Goal: Use online tool/utility

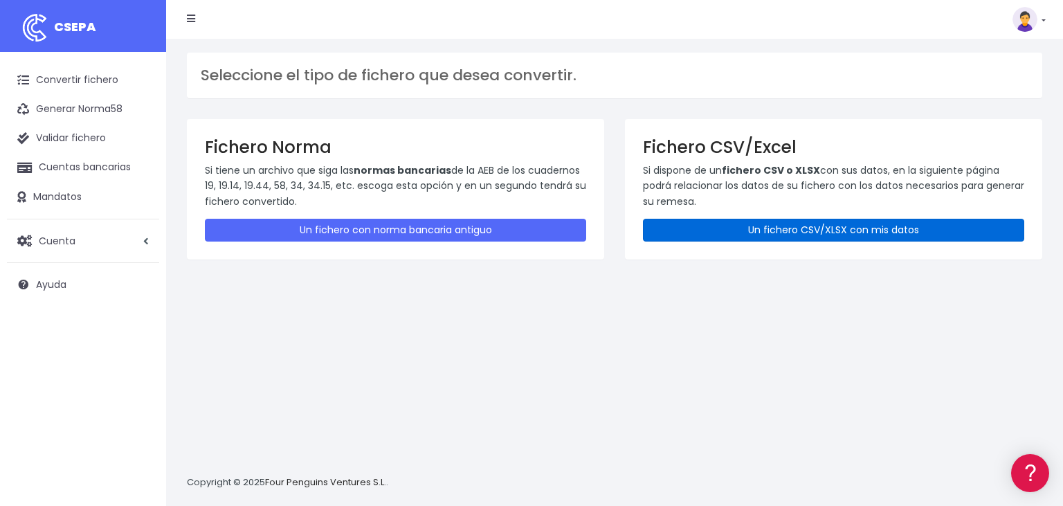
click at [742, 229] on link "Un fichero CSV/XLSX con mis datos" at bounding box center [833, 230] width 381 height 23
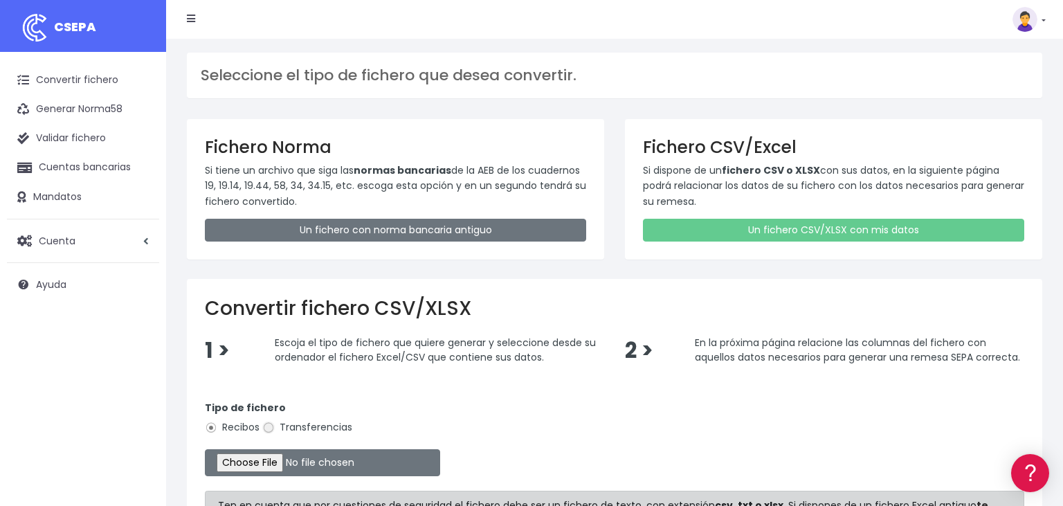
click at [268, 429] on input "Transferencias" at bounding box center [268, 427] width 12 height 12
radio input "true"
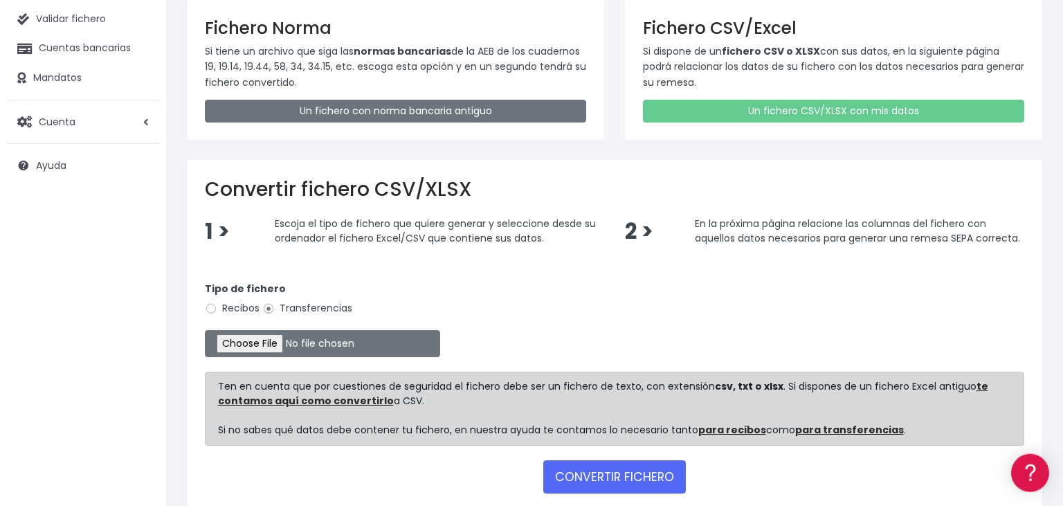
scroll to position [146, 0]
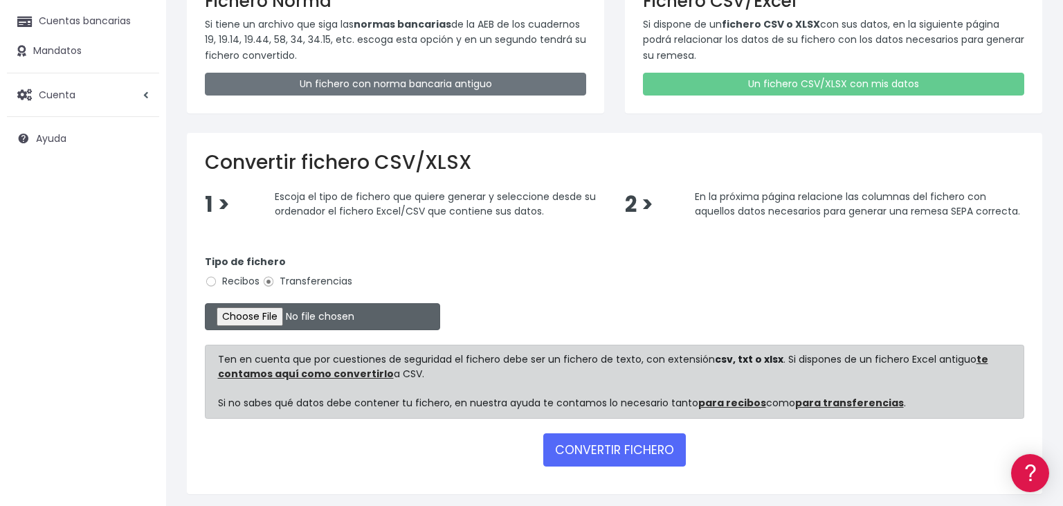
click at [248, 311] on input "file" at bounding box center [322, 316] width 235 height 27
type input "C:\fakepath\11092025.csv"
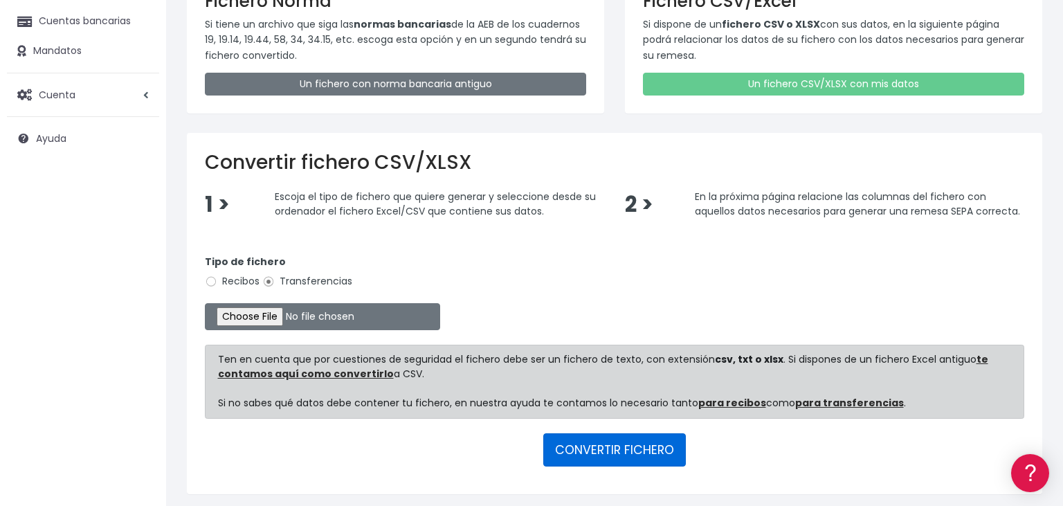
click at [612, 446] on button "CONVERTIR FICHERO" at bounding box center [614, 449] width 143 height 33
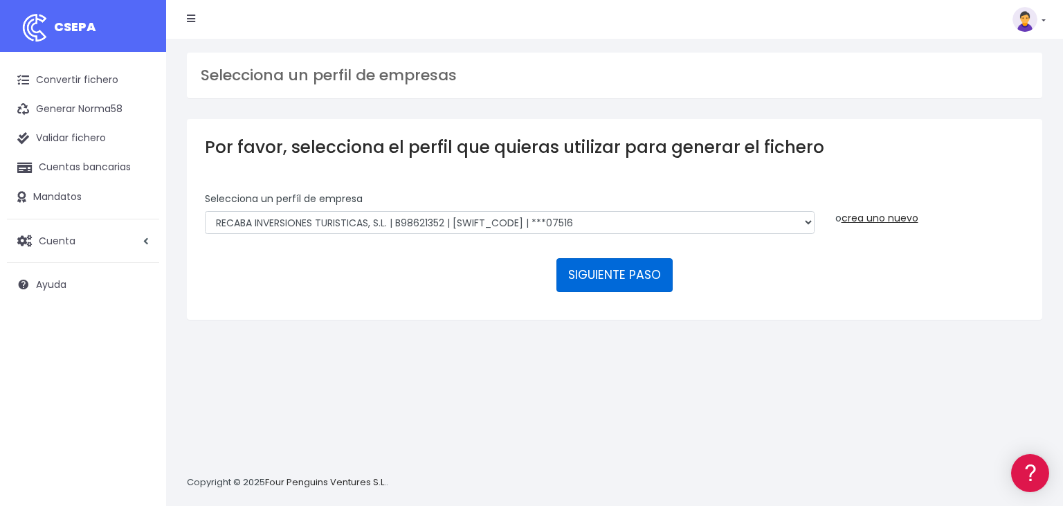
click at [619, 258] on button "SIGUIENTE PASO" at bounding box center [614, 274] width 116 height 33
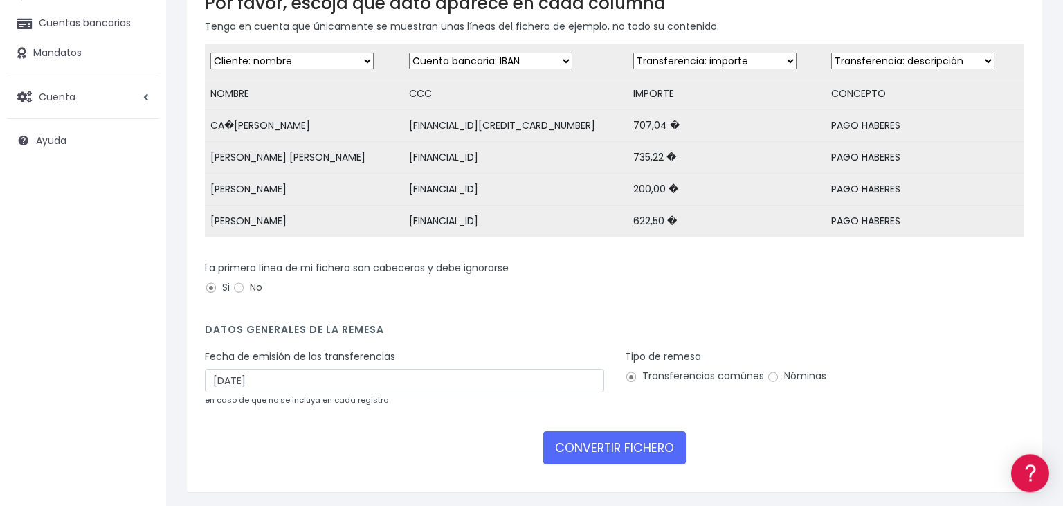
scroll to position [146, 0]
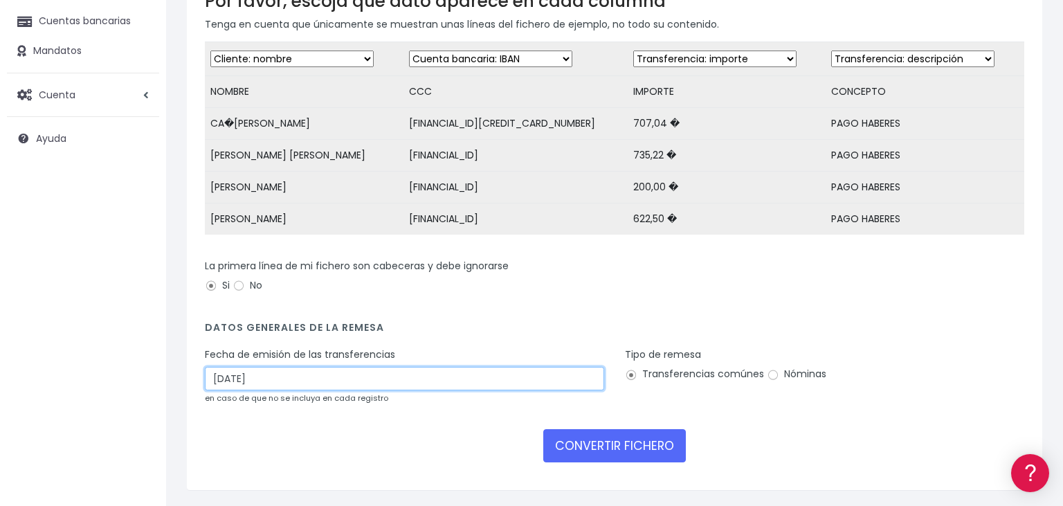
click at [278, 389] on input "[DATE]" at bounding box center [404, 379] width 399 height 24
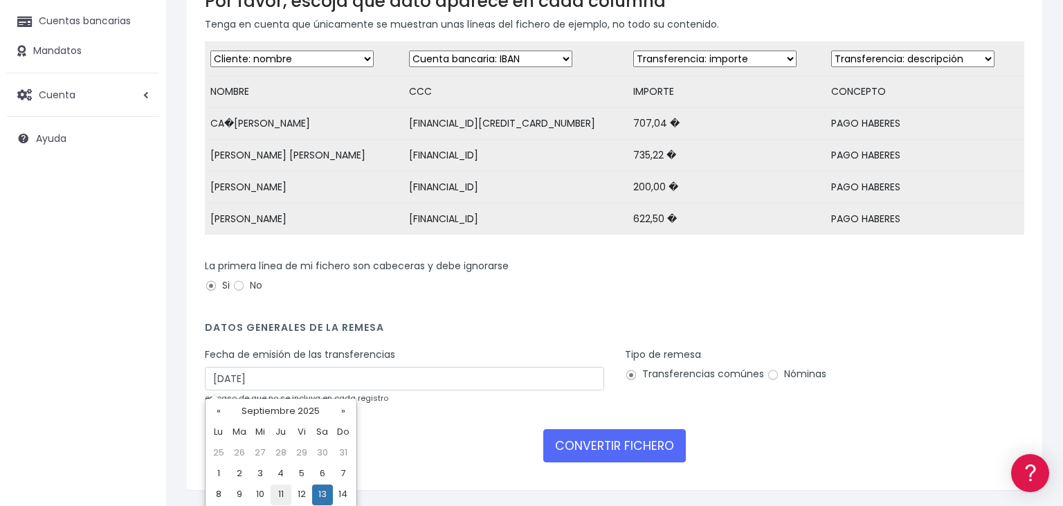
click at [279, 495] on td "11" at bounding box center [280, 494] width 21 height 21
type input "[DATE]"
click at [770, 374] on input "Nóminas" at bounding box center [772, 375] width 12 height 12
radio input "true"
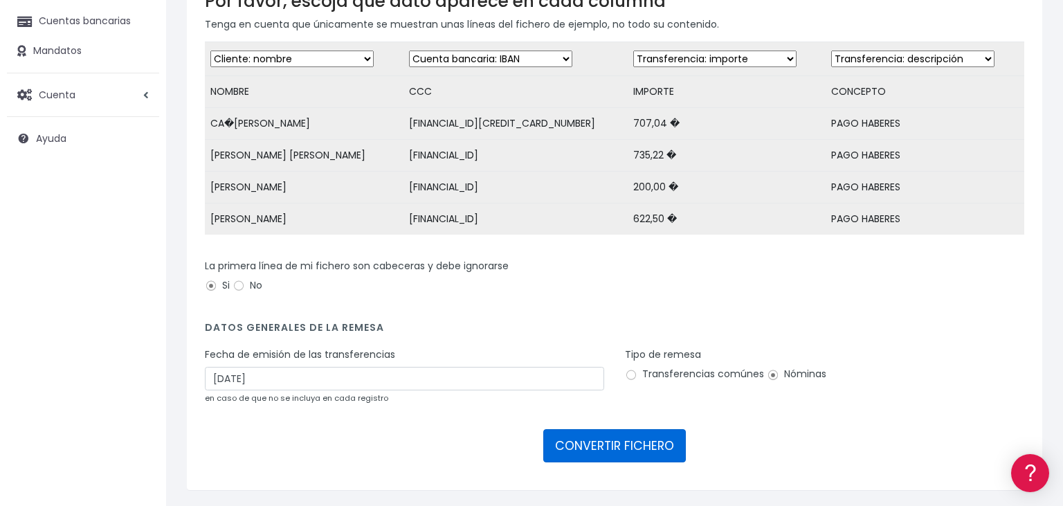
click at [621, 443] on button "CONVERTIR FICHERO" at bounding box center [614, 445] width 143 height 33
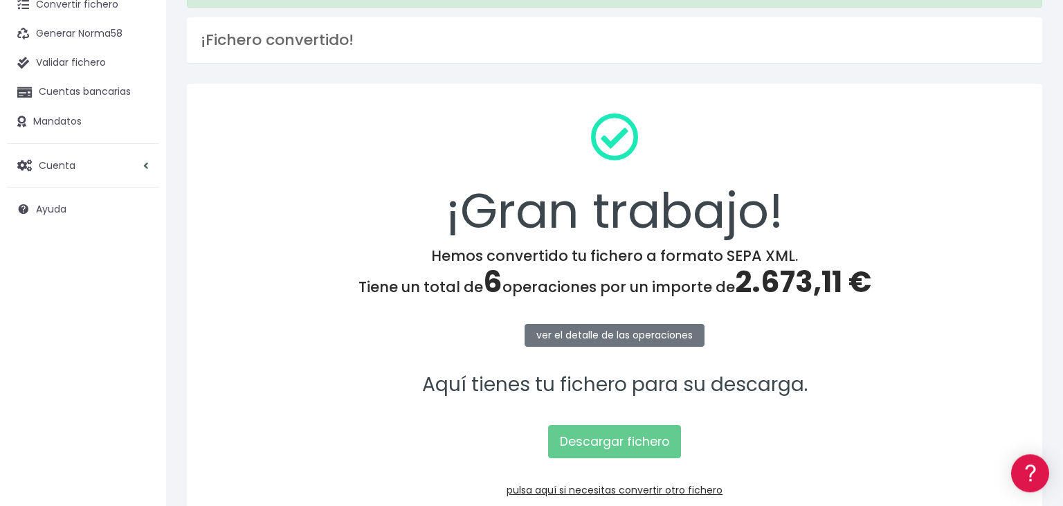
scroll to position [139, 0]
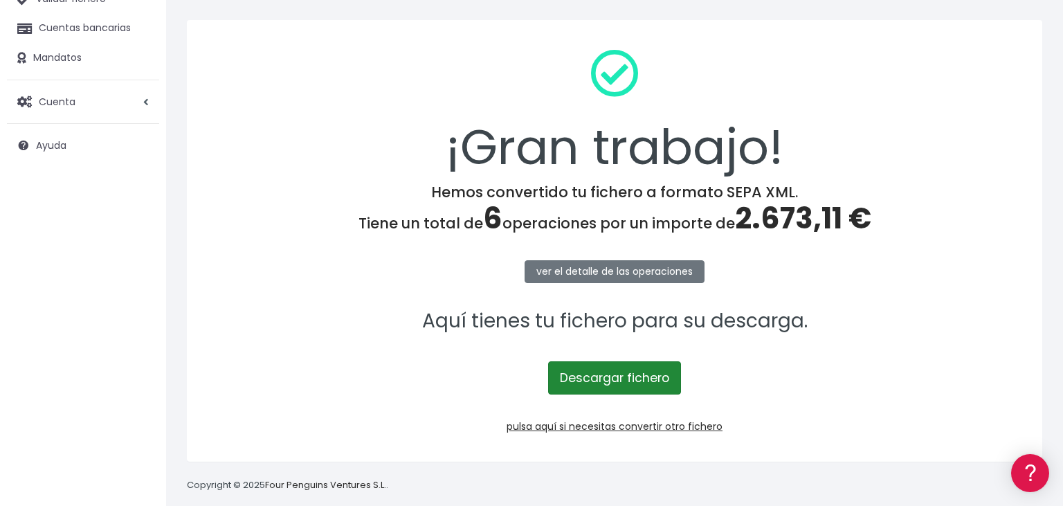
click at [616, 378] on link "Descargar fichero" at bounding box center [614, 377] width 133 height 33
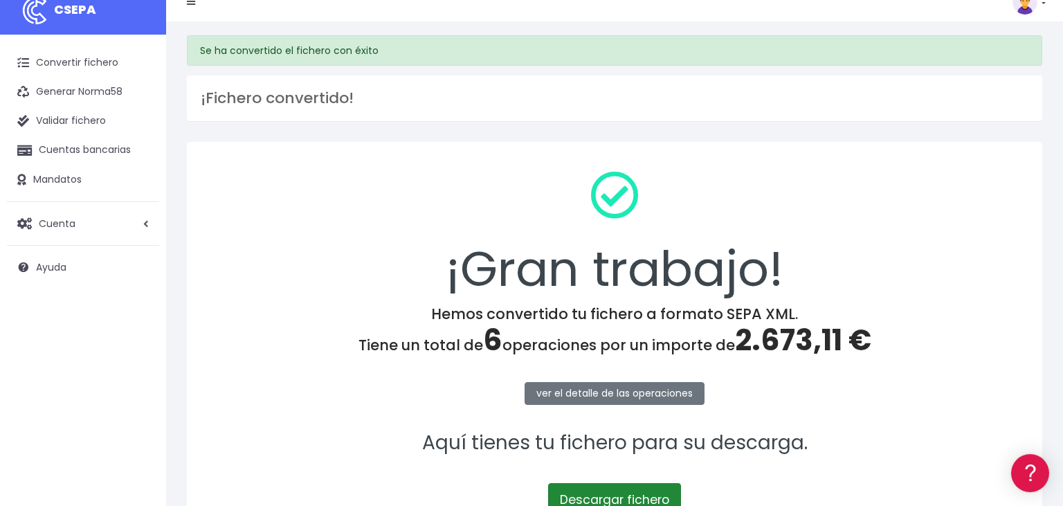
scroll to position [0, 0]
